Goal: Task Accomplishment & Management: Complete application form

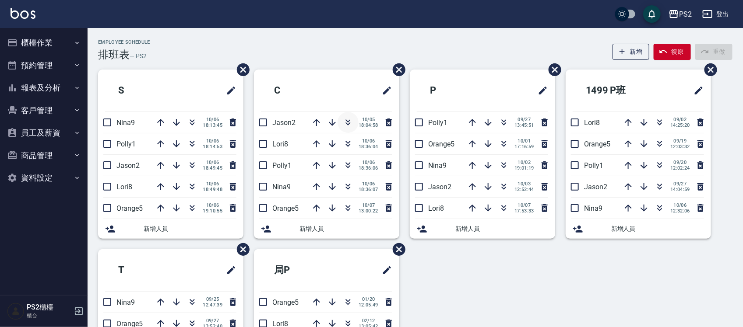
click at [347, 121] on icon "button" at bounding box center [348, 120] width 5 height 3
click at [353, 57] on div "Employee Schedule 排班表 — PS2 新增 復原 重做" at bounding box center [415, 49] width 634 height 21
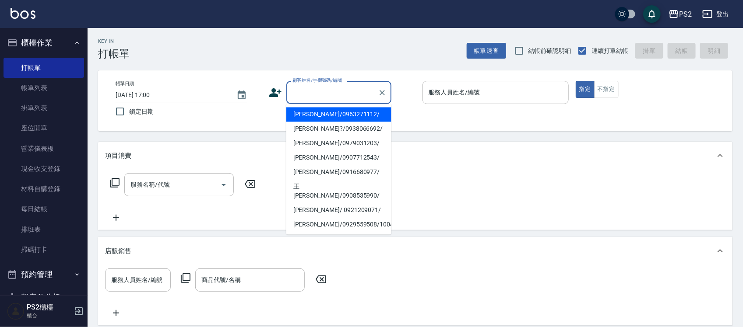
click at [340, 91] on input "顧客姓名/手機號碼/編號" at bounding box center [332, 92] width 84 height 15
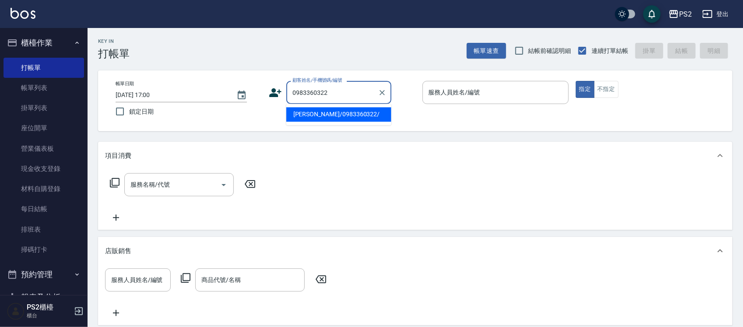
type input "吳鋆浩/0983360322/"
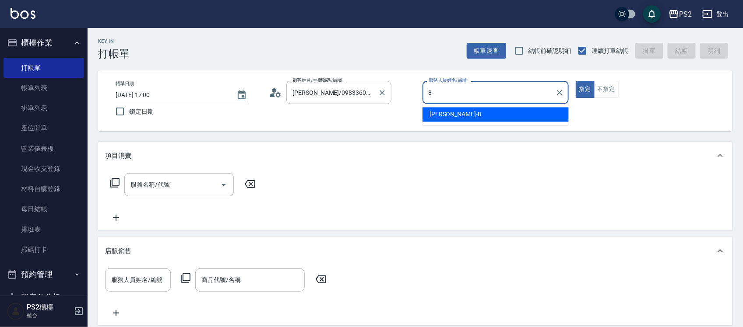
type input "Lori-8"
type button "true"
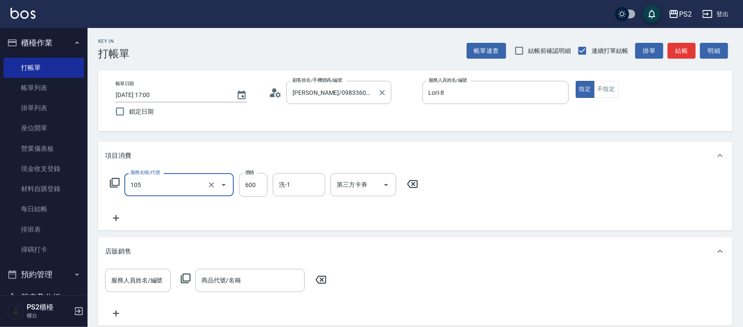
type input "A級洗剪600(105)"
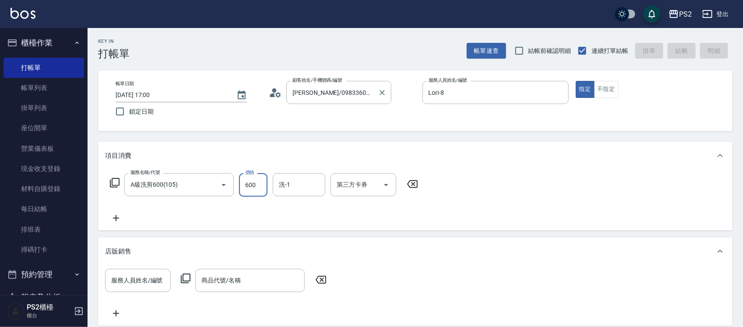
type input "2025/10/07 18:56"
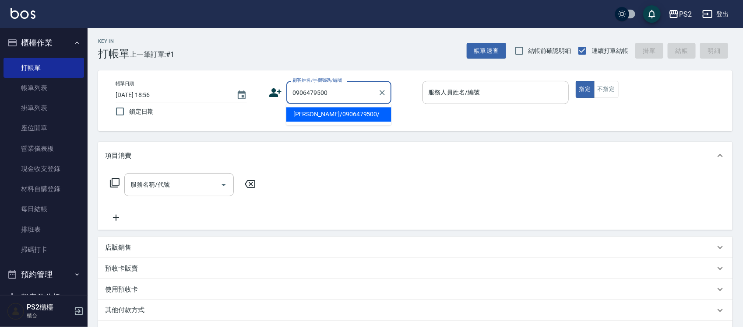
type input "陳俊庭/0906479500/"
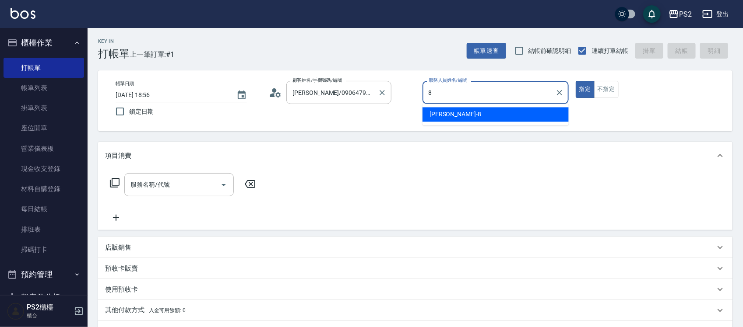
type input "Lori-8"
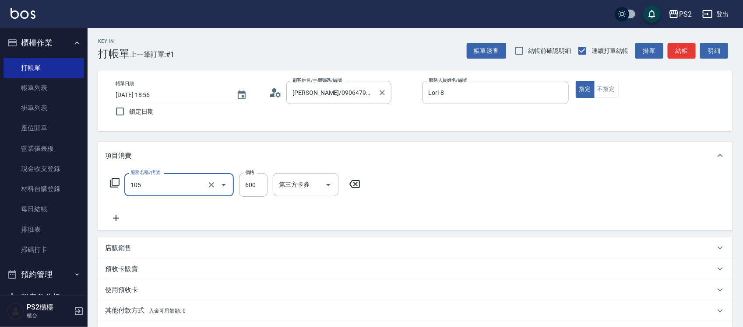
type input "A級洗剪600(105)"
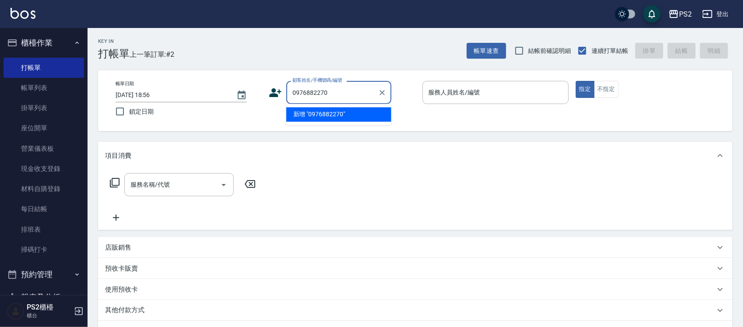
type input "0976882270"
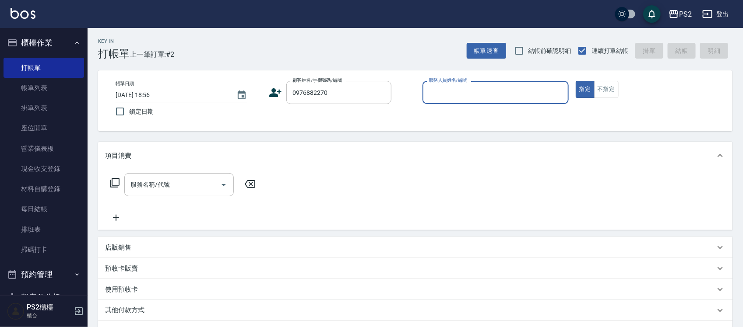
click at [280, 95] on icon at bounding box center [275, 92] width 13 height 13
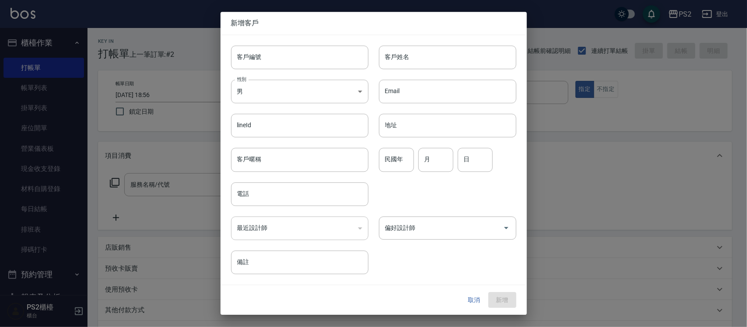
type input "0976882270"
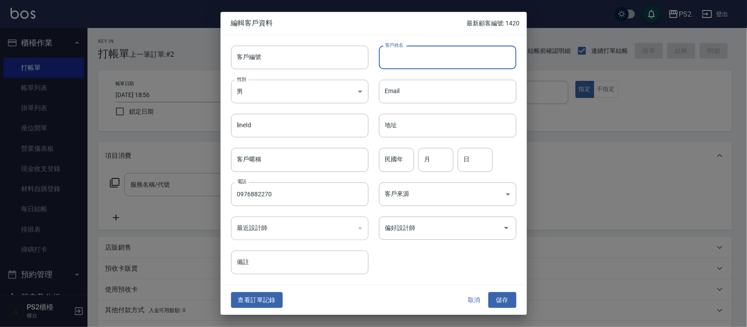
click at [405, 48] on input "客戶姓名" at bounding box center [447, 58] width 137 height 24
type input "V"
type input "許莉迎"
click at [394, 166] on input "民國年" at bounding box center [396, 160] width 35 height 24
type input "68"
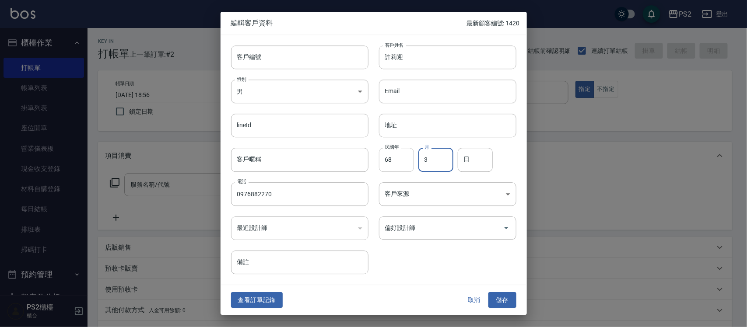
type input "3"
type input "18"
click at [515, 300] on button "儲存" at bounding box center [502, 300] width 28 height 16
click at [515, 300] on div "取消 儲存" at bounding box center [488, 300] width 56 height 16
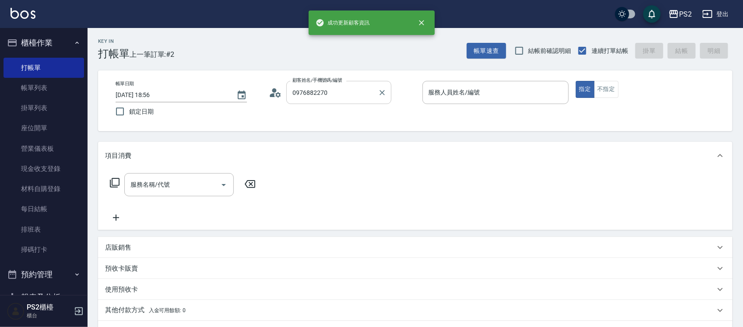
click at [354, 85] on input "0976882270" at bounding box center [332, 92] width 84 height 15
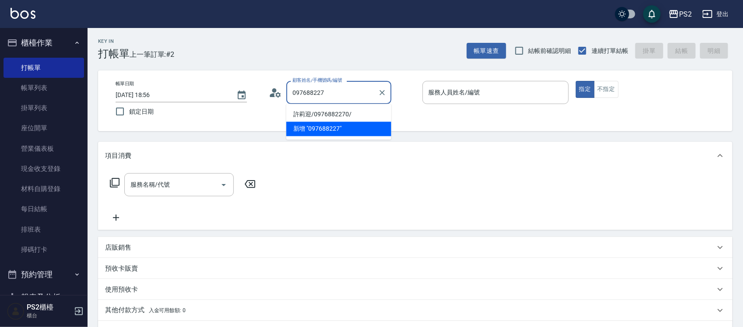
type input "許莉迎/0976882270/"
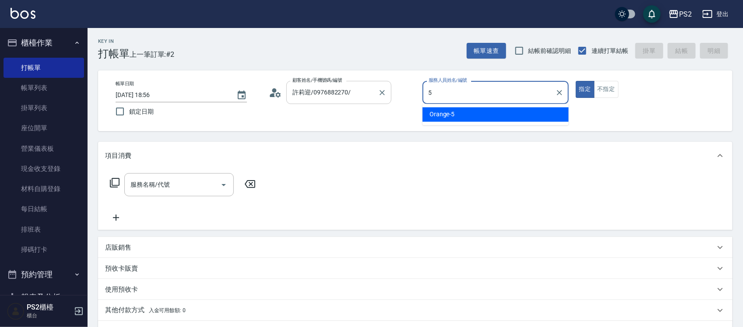
type input "Orange-5"
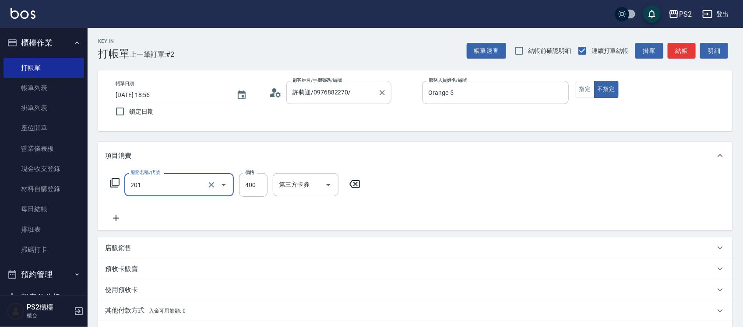
type input "C級洗剪400(201)"
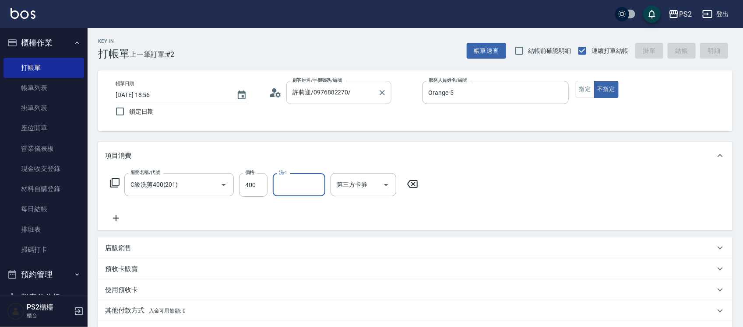
type input "2025/10/07 18:59"
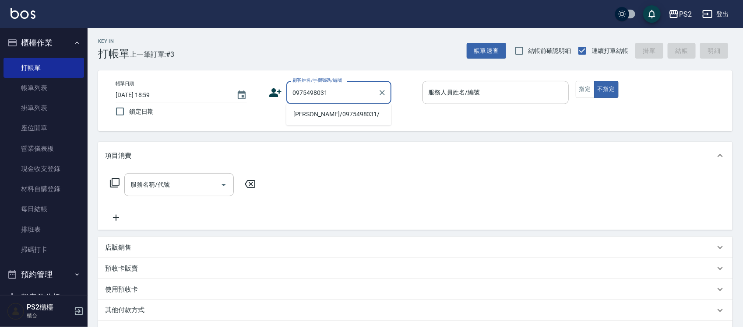
type input "胡向賢/0975498031/"
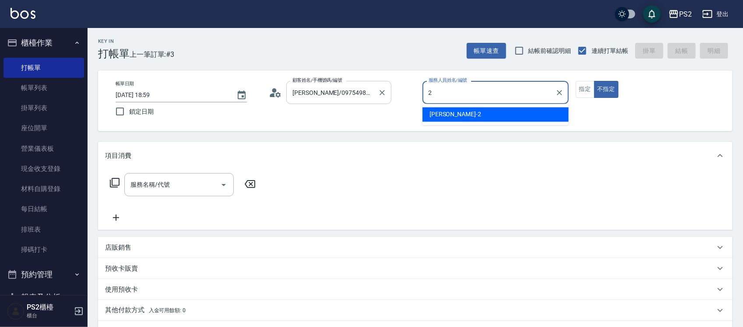
type input "Jason-2"
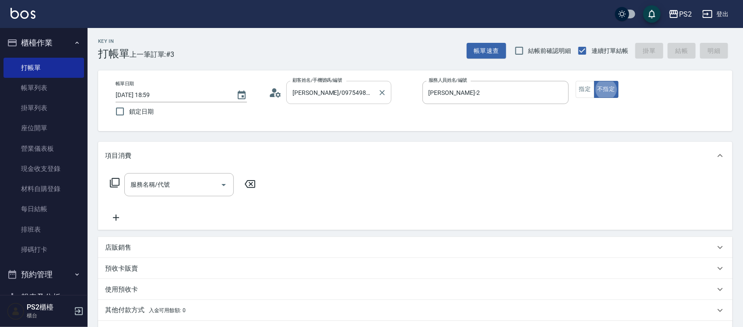
type button "false"
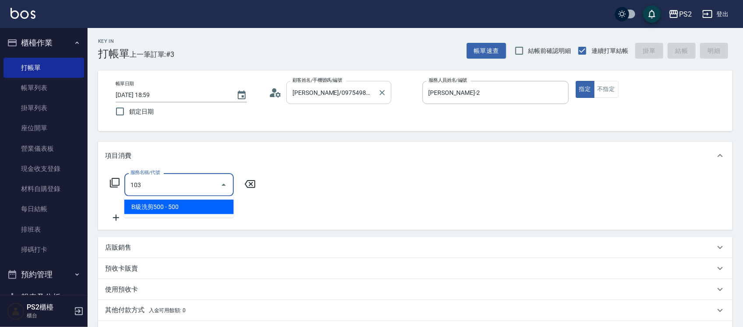
type input "B級洗剪500(103)"
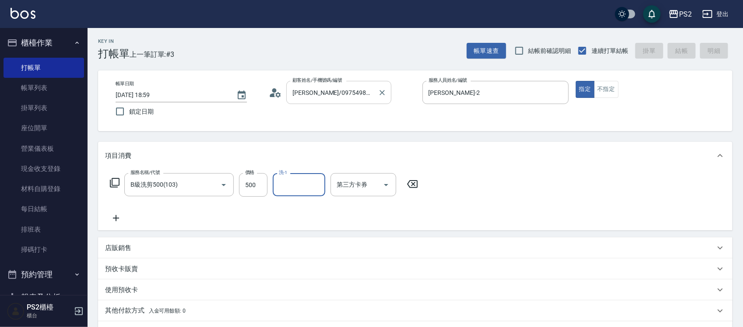
type input "2025/10/07 19:00"
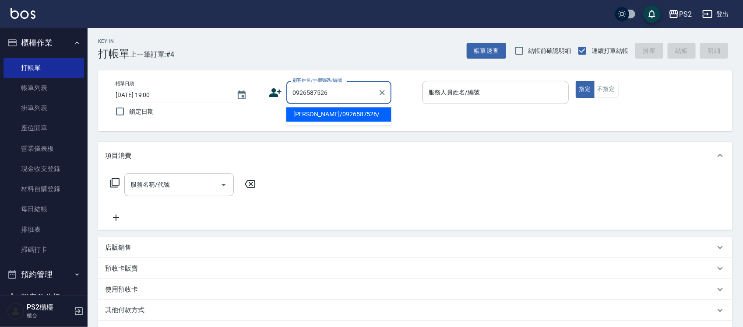
type input "葉鎮宇/0926587526/"
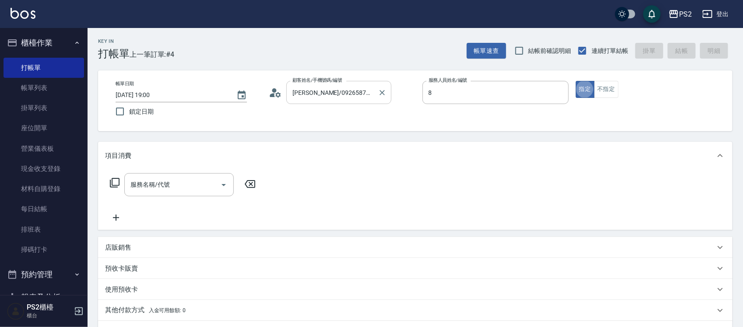
type input "Lori-8"
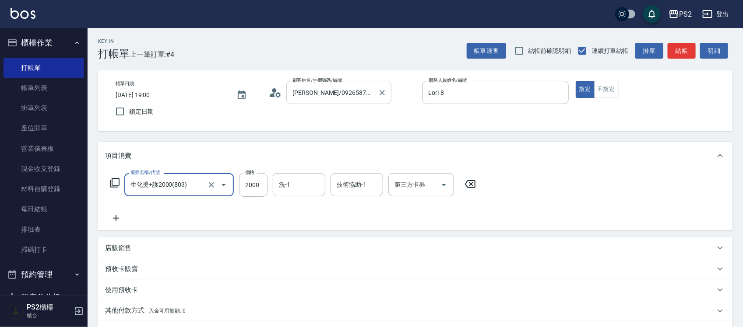
type input "生化燙+護2000(803)"
type input "2600"
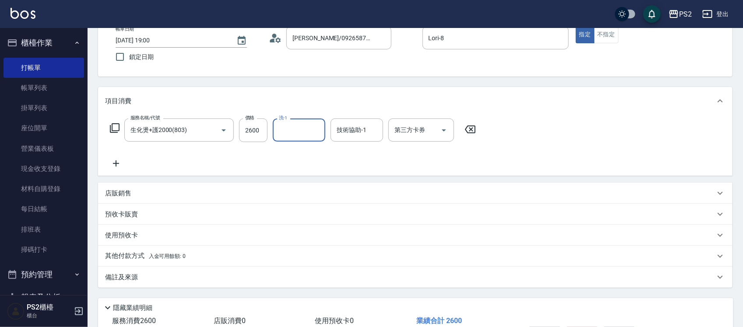
click at [150, 259] on p "其他付款方式 入金可用餘額: 0" at bounding box center [145, 257] width 81 height 10
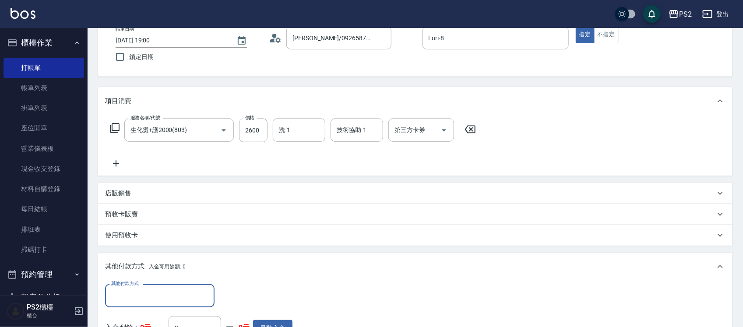
scroll to position [0, 0]
click at [139, 292] on input "其他付款方式" at bounding box center [160, 295] width 102 height 15
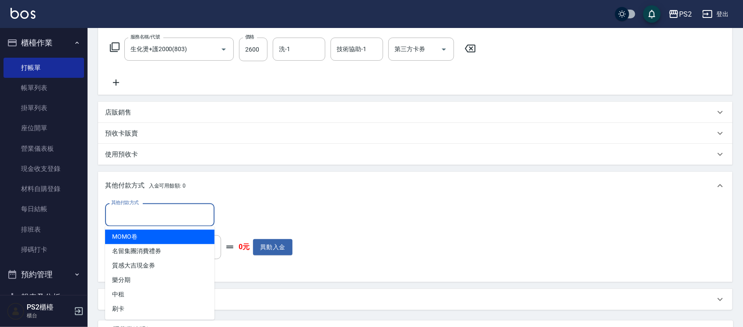
scroll to position [164, 0]
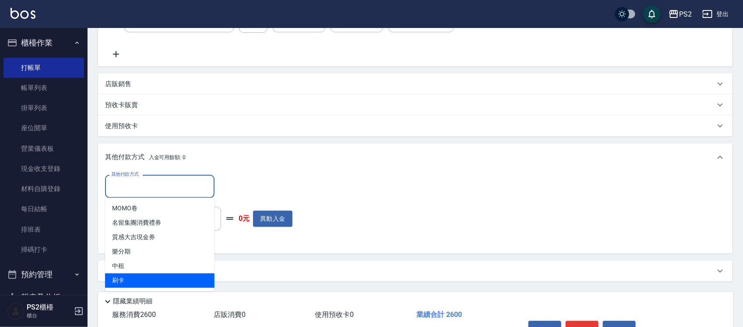
click at [124, 280] on span "刷卡" at bounding box center [159, 281] width 109 height 14
type input "刷卡"
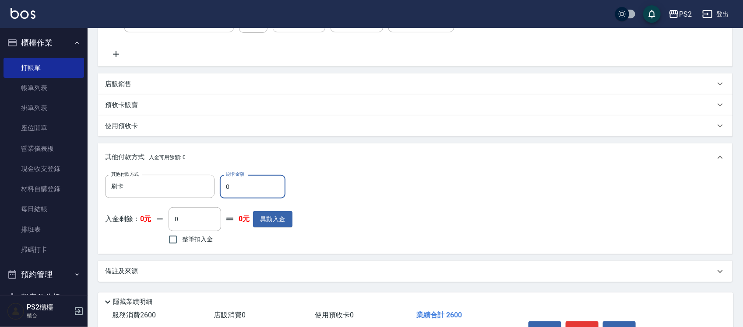
drag, startPoint x: 239, startPoint y: 187, endPoint x: 221, endPoint y: 187, distance: 18.4
click at [231, 187] on input "0" at bounding box center [253, 187] width 66 height 24
click at [221, 187] on input "0" at bounding box center [253, 187] width 66 height 24
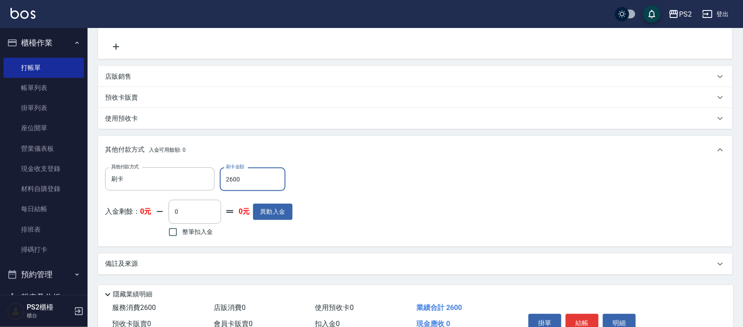
scroll to position [217, 0]
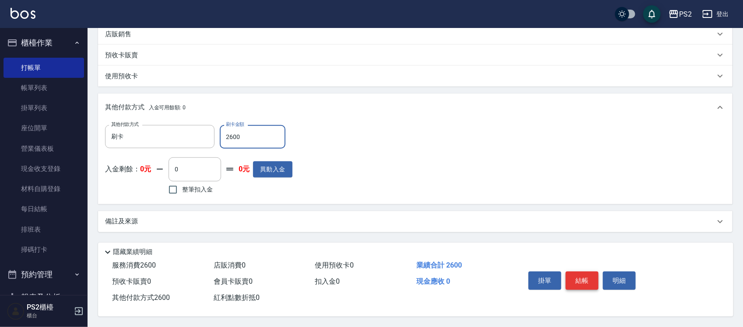
type input "2600"
click at [585, 276] on button "結帳" at bounding box center [581, 281] width 33 height 18
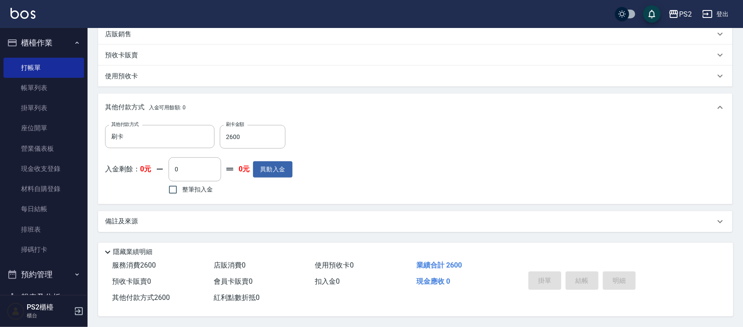
click at [585, 276] on div "掛單 結帳 明細" at bounding box center [582, 282] width 114 height 28
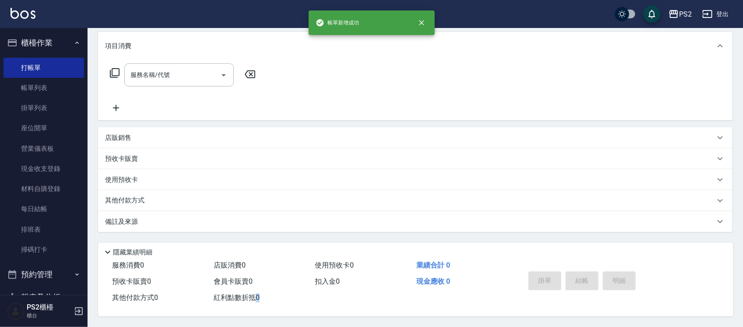
scroll to position [0, 0]
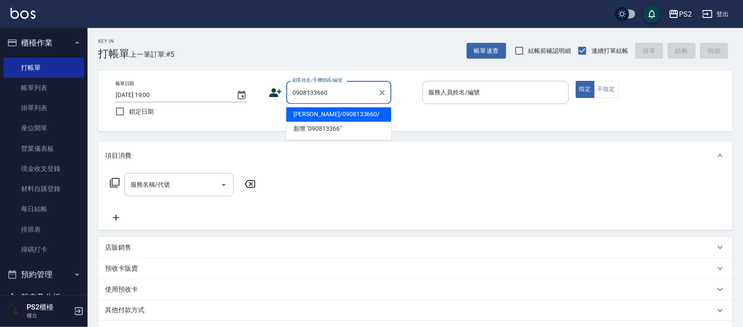
type input "蔡仲強/0908133660/"
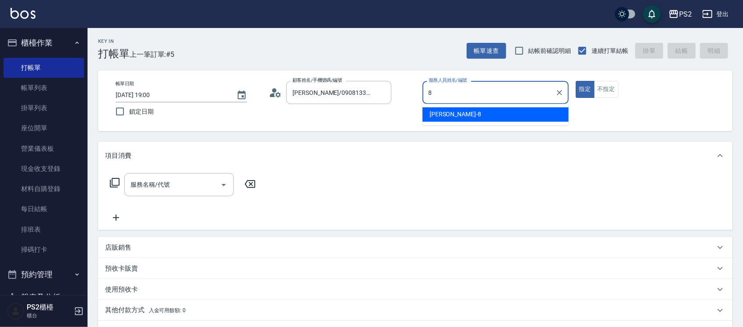
type input "Lori-8"
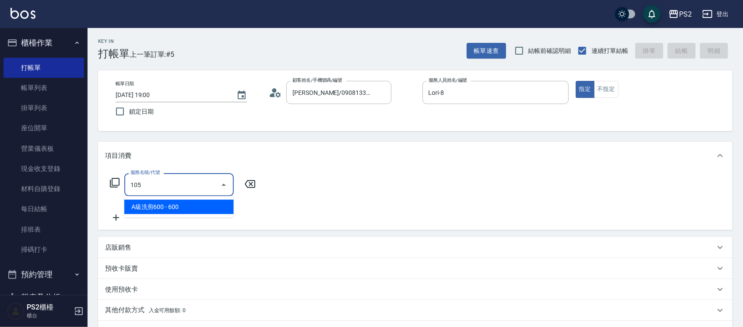
type input "A級洗剪600(105)"
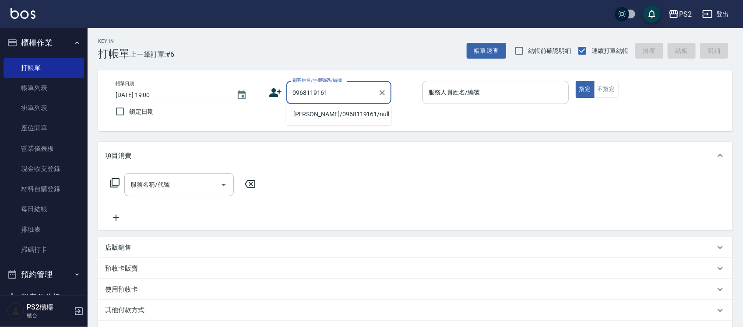
type input "廖貫傑/0968119161/null"
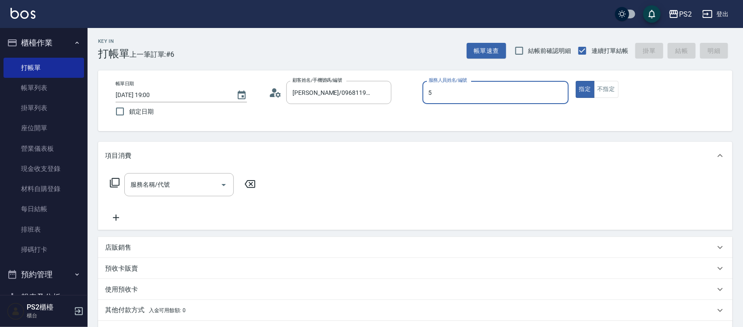
type input "Orange-5"
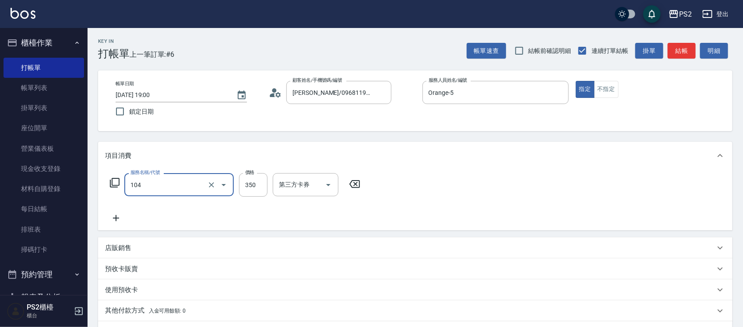
type input "B級單剪(104)"
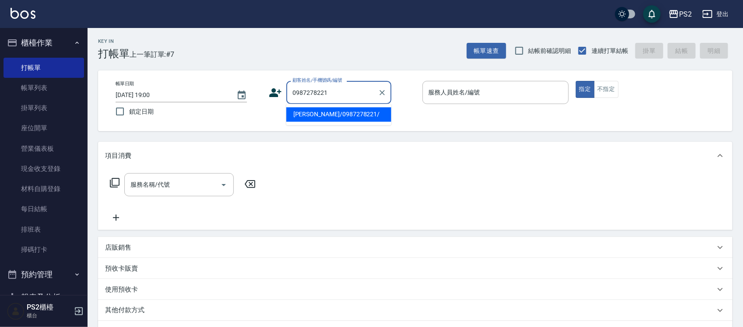
type input "張海沛/0987278221/"
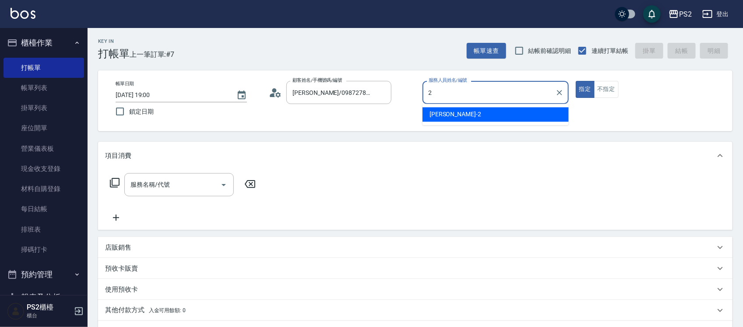
type input "Jason-2"
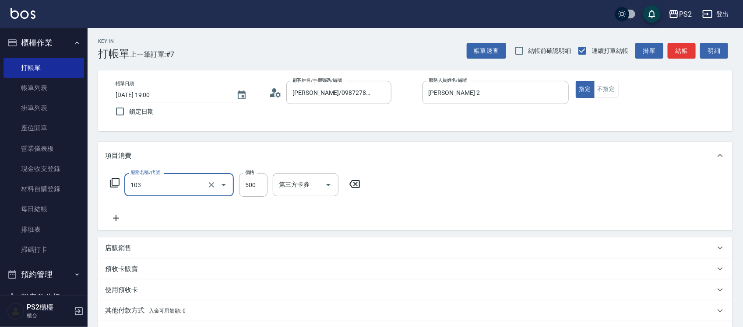
type input "B級洗剪500(103)"
